Goal: Task Accomplishment & Management: Use online tool/utility

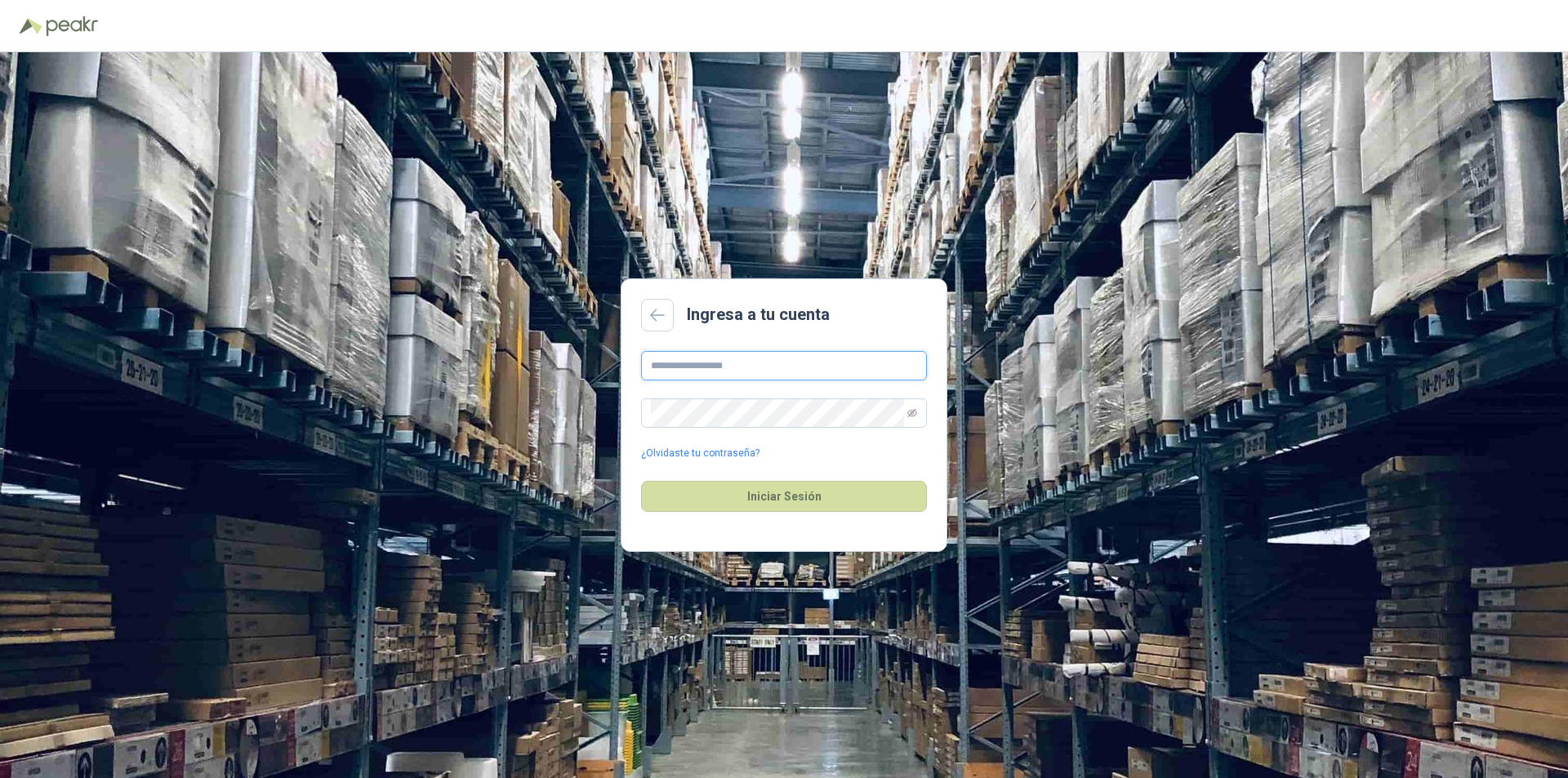
click at [740, 361] on input "text" at bounding box center [784, 365] width 286 height 29
click at [641, 481] on button "Iniciar Sesión" at bounding box center [784, 496] width 286 height 31
click at [910, 415] on icon "eye-invisible" at bounding box center [912, 413] width 10 height 10
click at [641, 481] on button "Iniciar Sesión" at bounding box center [784, 496] width 286 height 31
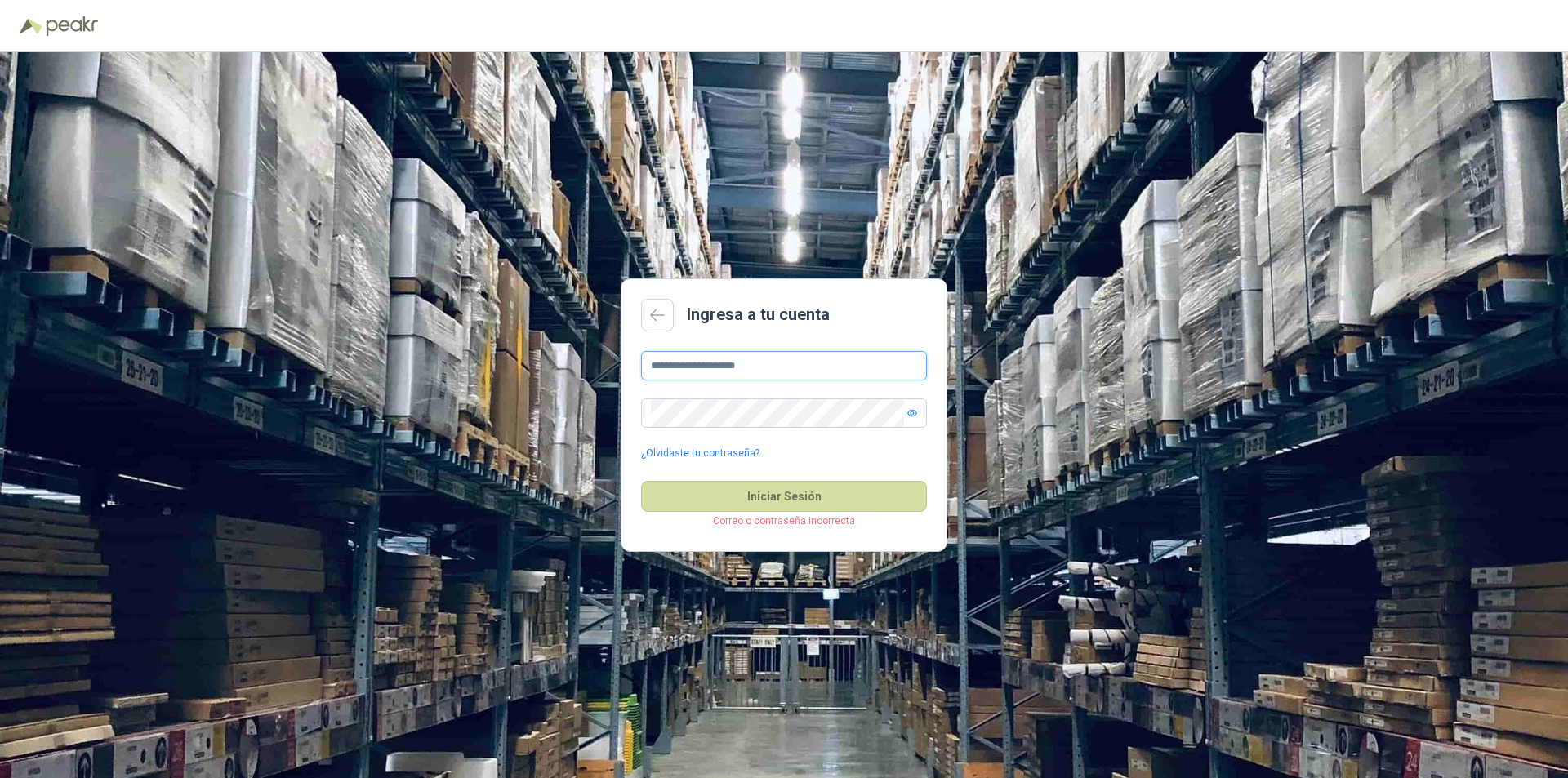
click at [780, 369] on input "**********" at bounding box center [784, 365] width 286 height 29
type input "**********"
click at [907, 415] on icon "eye" at bounding box center [912, 413] width 10 height 10
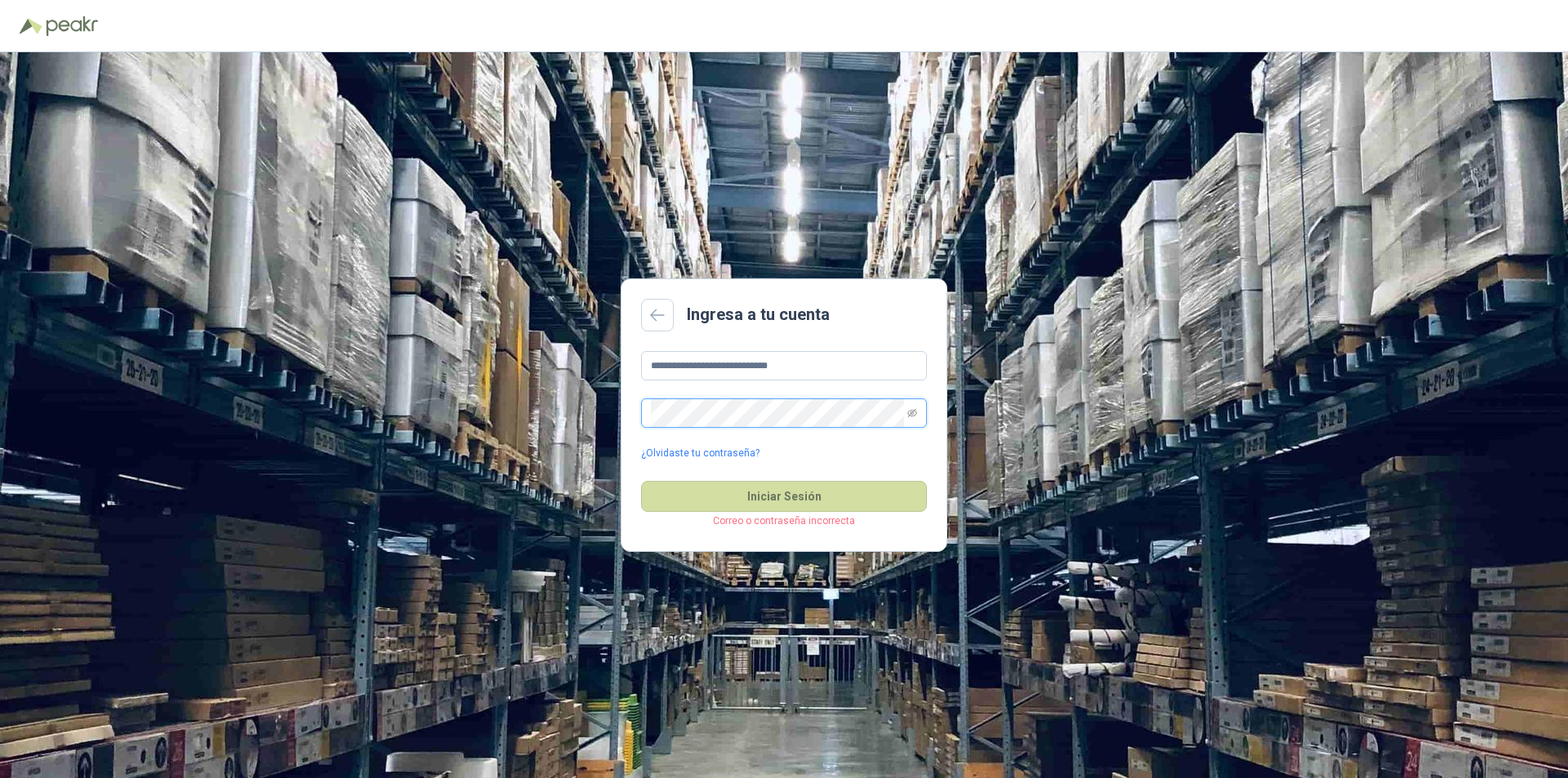
click at [641, 481] on button "Iniciar Sesión" at bounding box center [784, 496] width 286 height 31
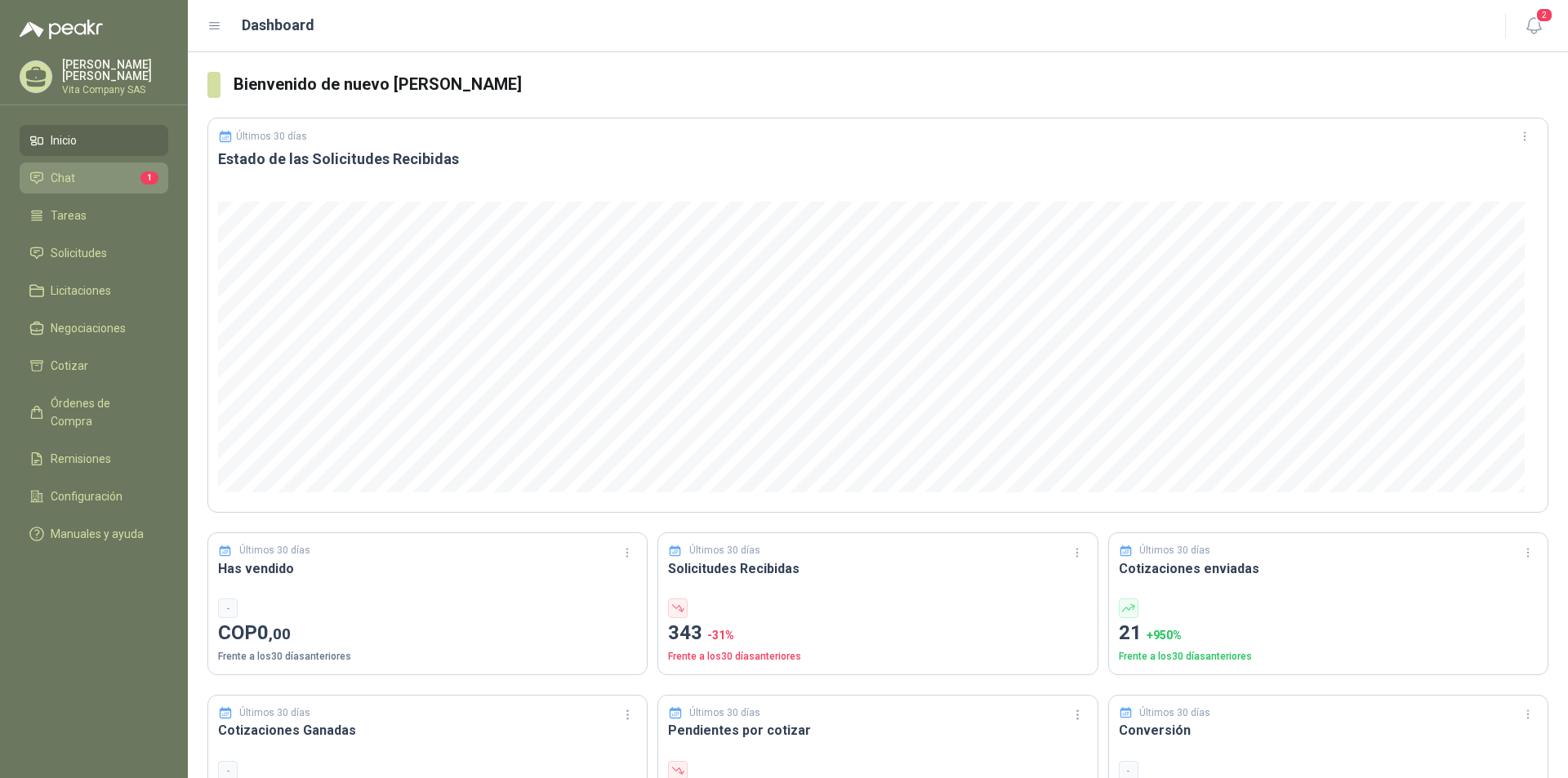
click at [119, 179] on li "Chat 1" at bounding box center [93, 178] width 129 height 18
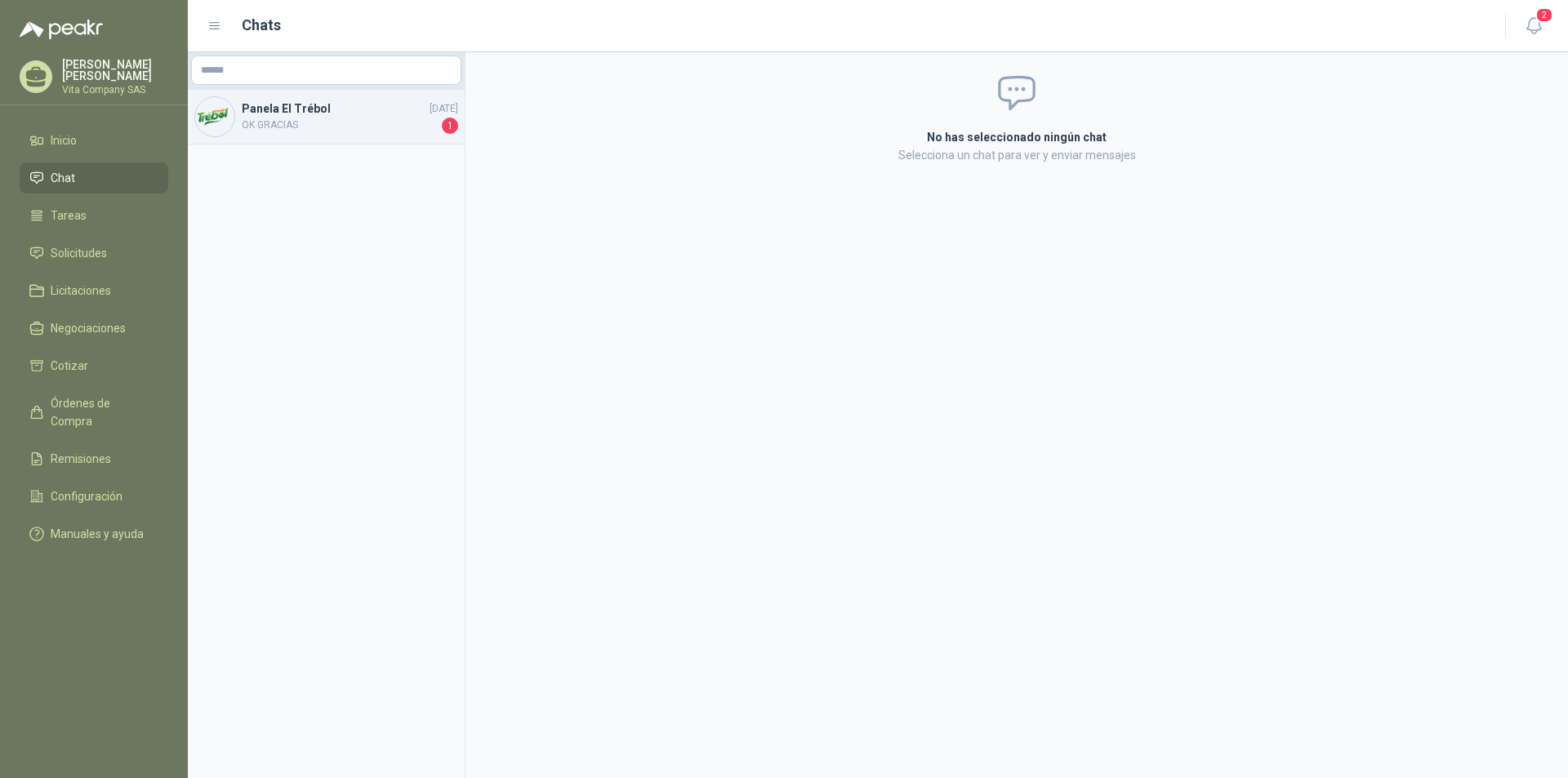
click at [360, 119] on span "OK GRACIAS" at bounding box center [340, 125] width 197 height 16
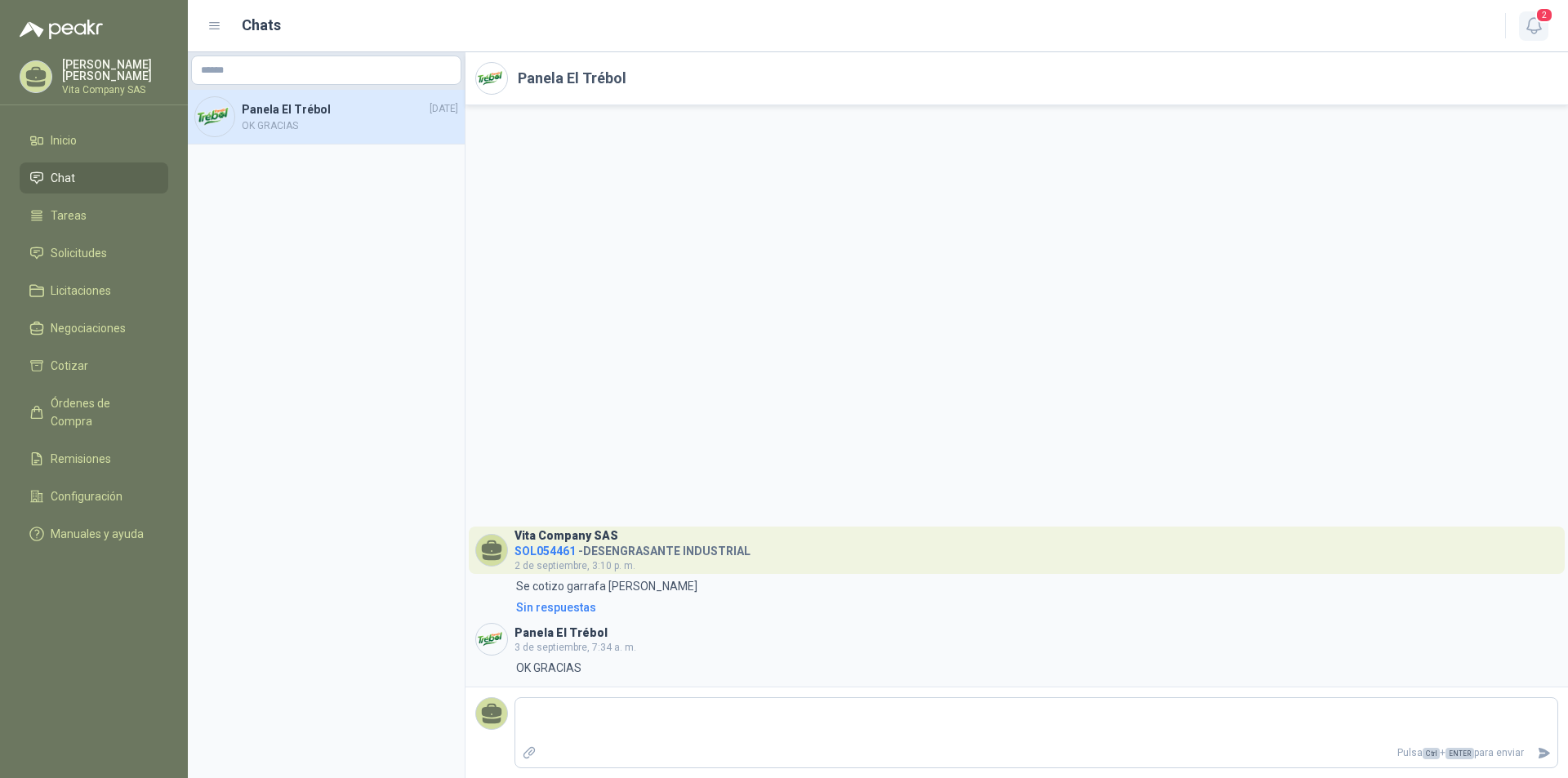
click at [1544, 26] on button "2" at bounding box center [1533, 26] width 29 height 29
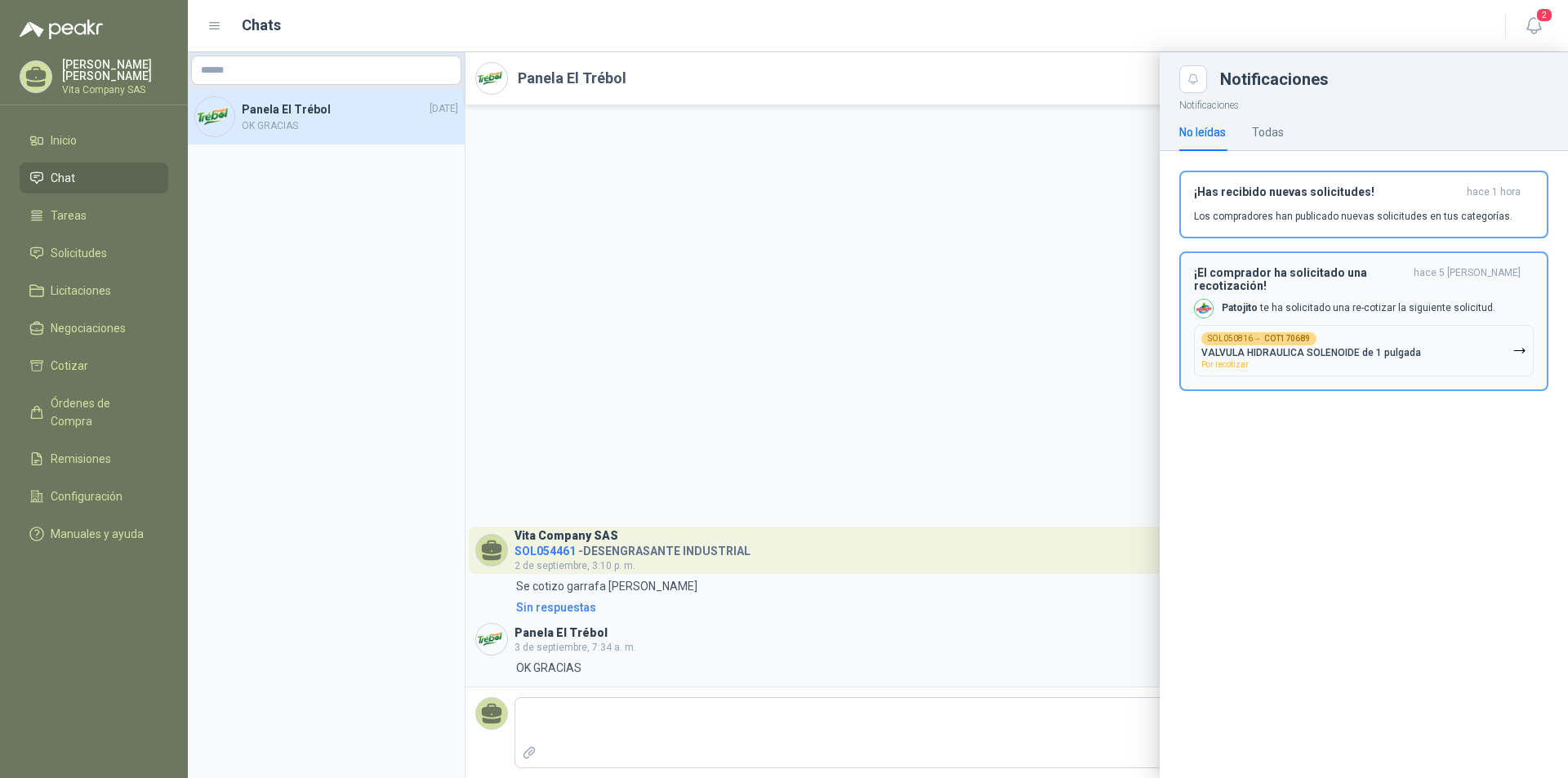
click at [1366, 283] on div "¡El comprador ha solicitado una recotización! hace 5 [PERSON_NAME] [PERSON_NAME…" at bounding box center [1364, 322] width 340 height 110
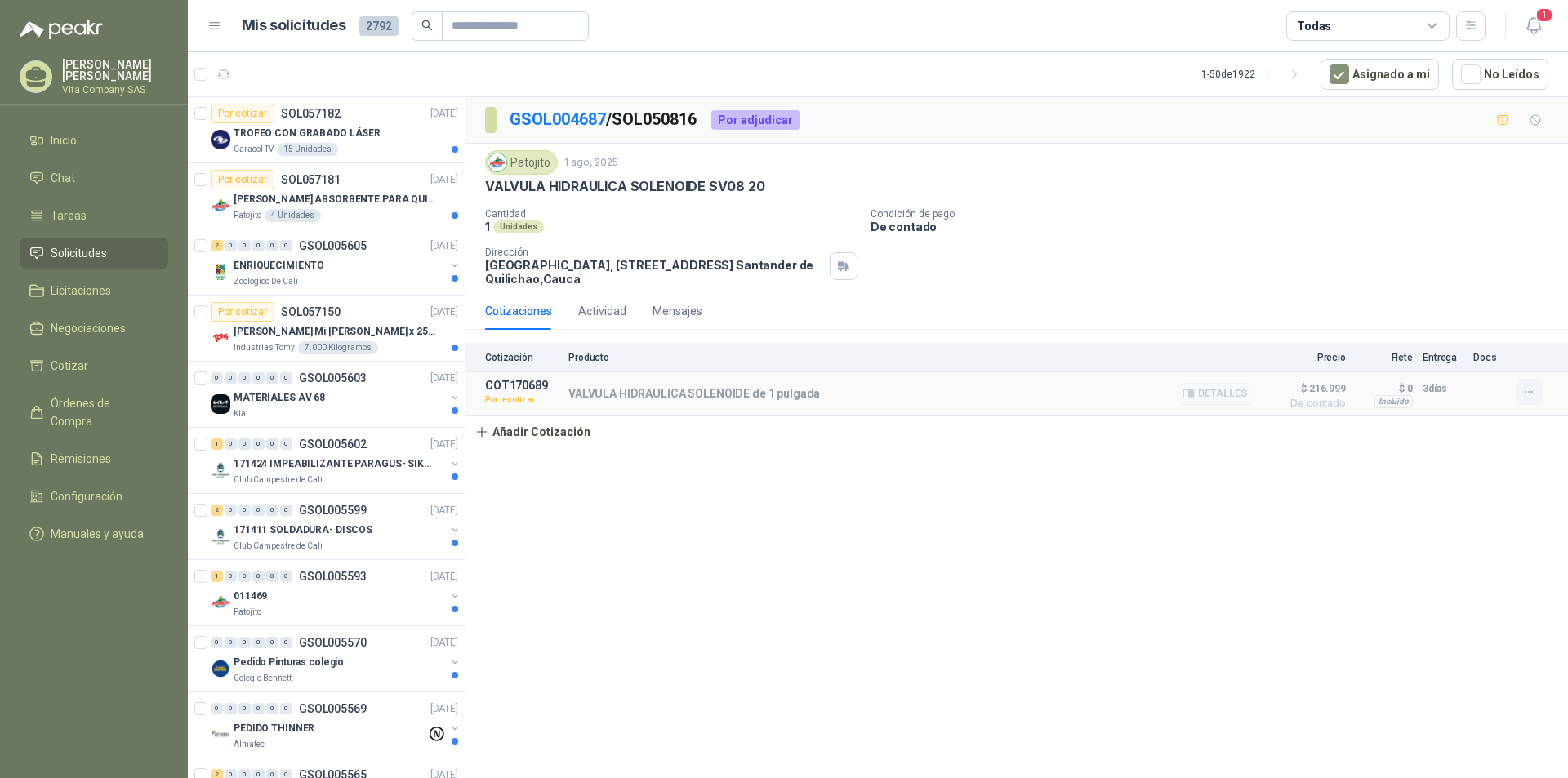
click at [1529, 388] on icon "button" at bounding box center [1529, 393] width 14 height 14
click at [1501, 353] on button "Re-cotizar" at bounding box center [1495, 355] width 131 height 26
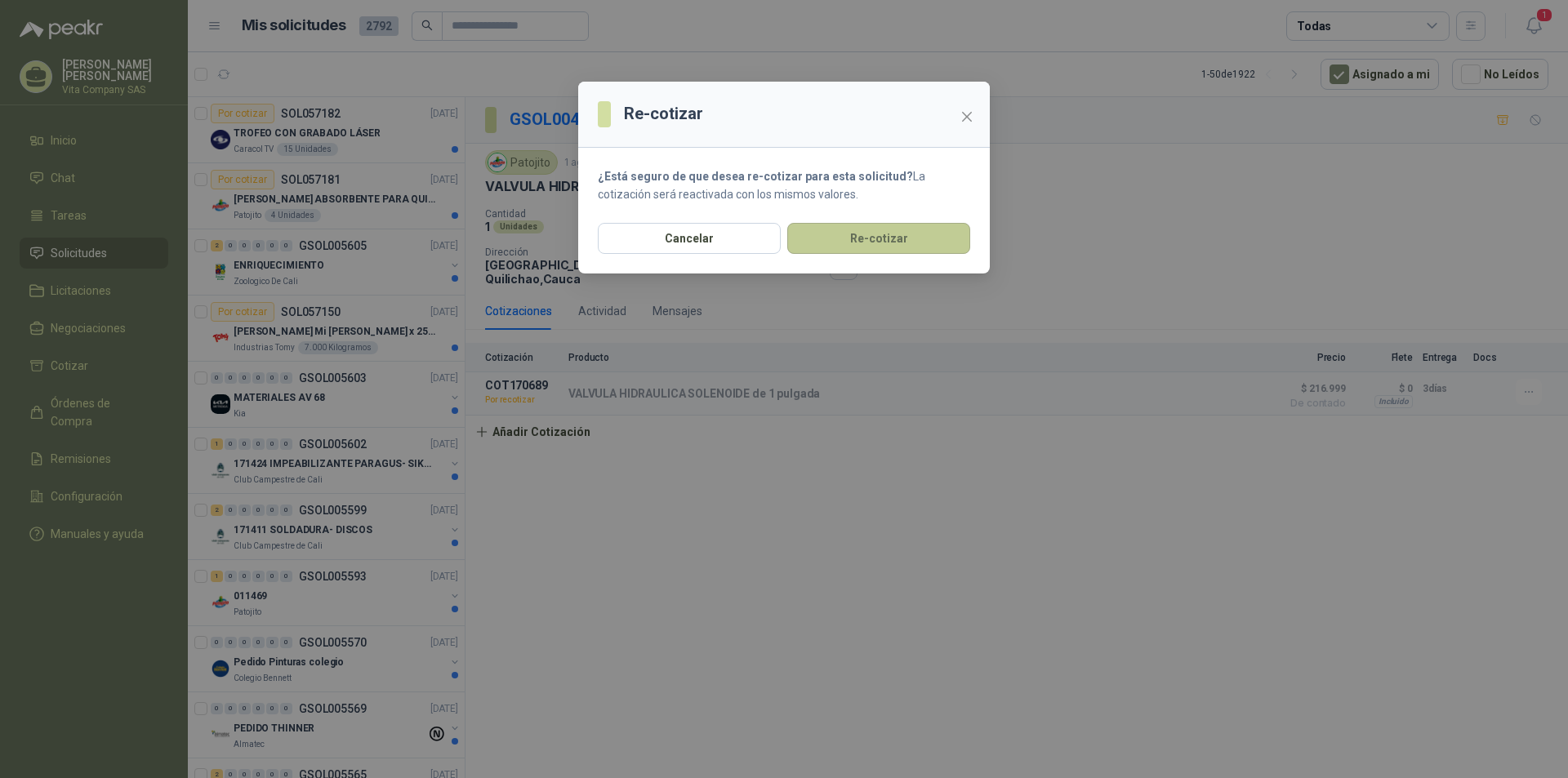
click at [940, 241] on button "Re-cotizar" at bounding box center [879, 238] width 183 height 31
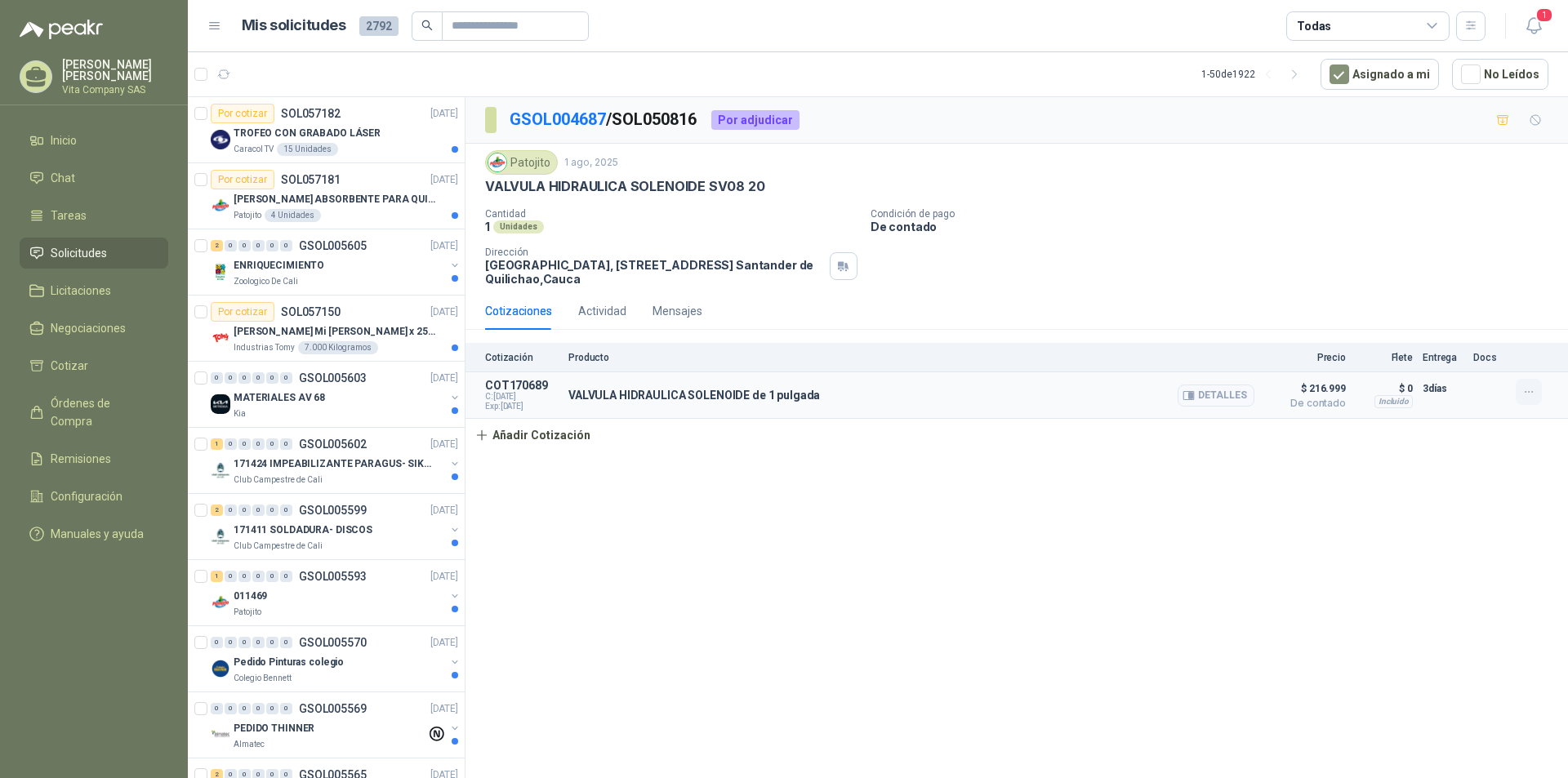
click at [1531, 394] on icon "button" at bounding box center [1529, 393] width 14 height 14
click at [1514, 332] on button "Editar" at bounding box center [1495, 326] width 131 height 26
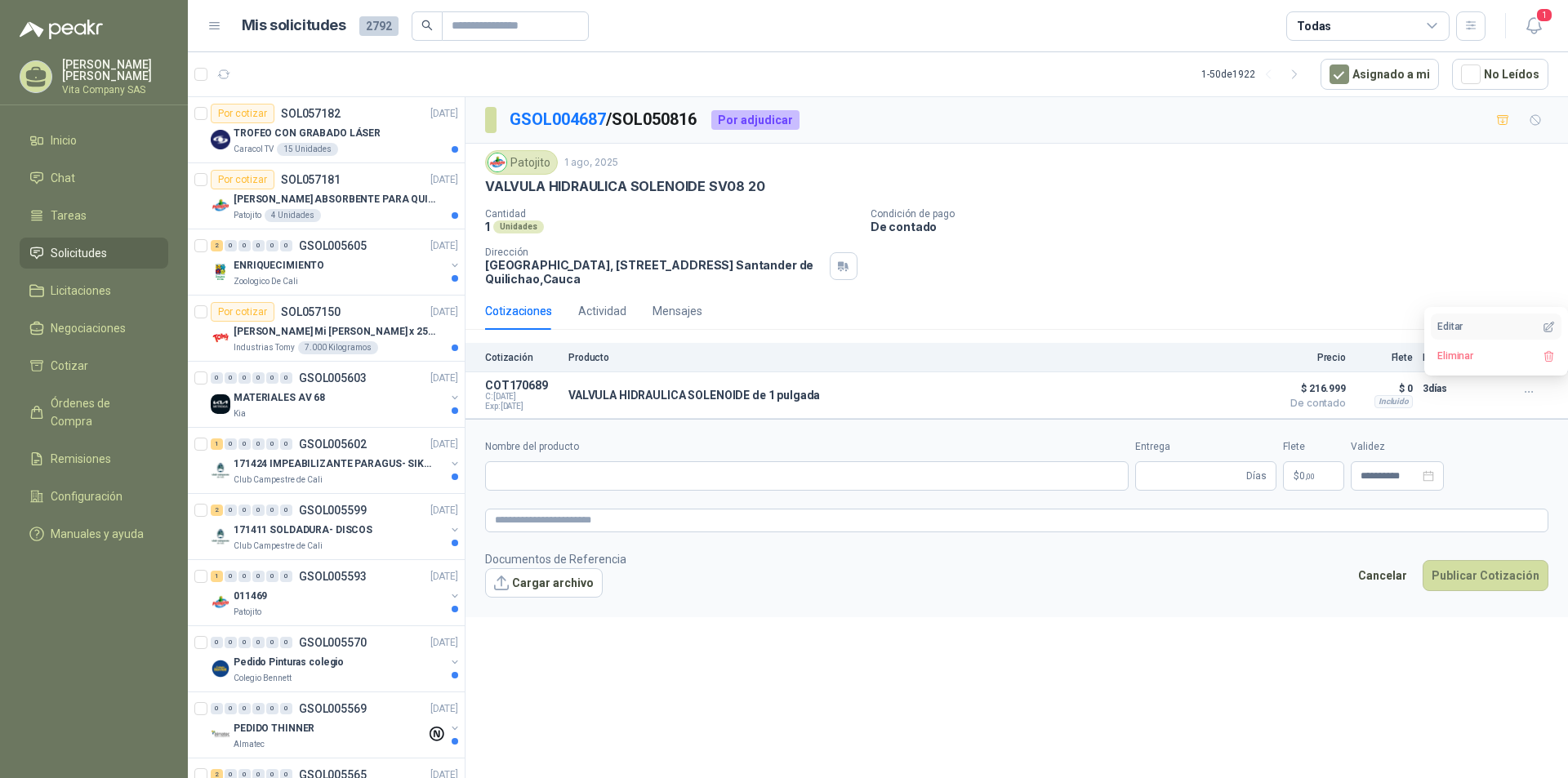
type input "**********"
type input "*"
click at [1497, 480] on input "**********" at bounding box center [1492, 477] width 64 height 11
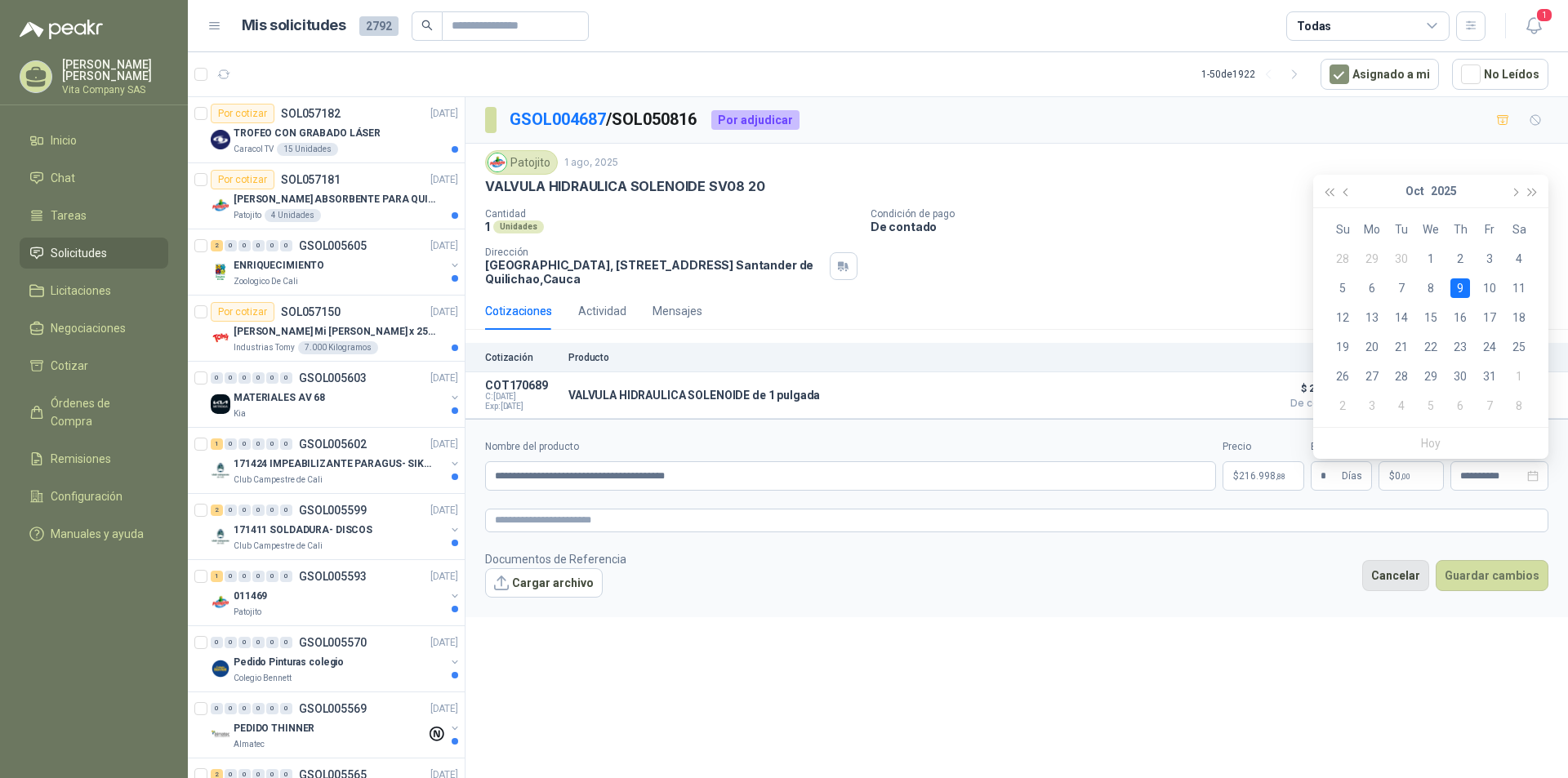
click at [1421, 575] on button "Cancelar" at bounding box center [1395, 576] width 67 height 31
